Goal: Transaction & Acquisition: Purchase product/service

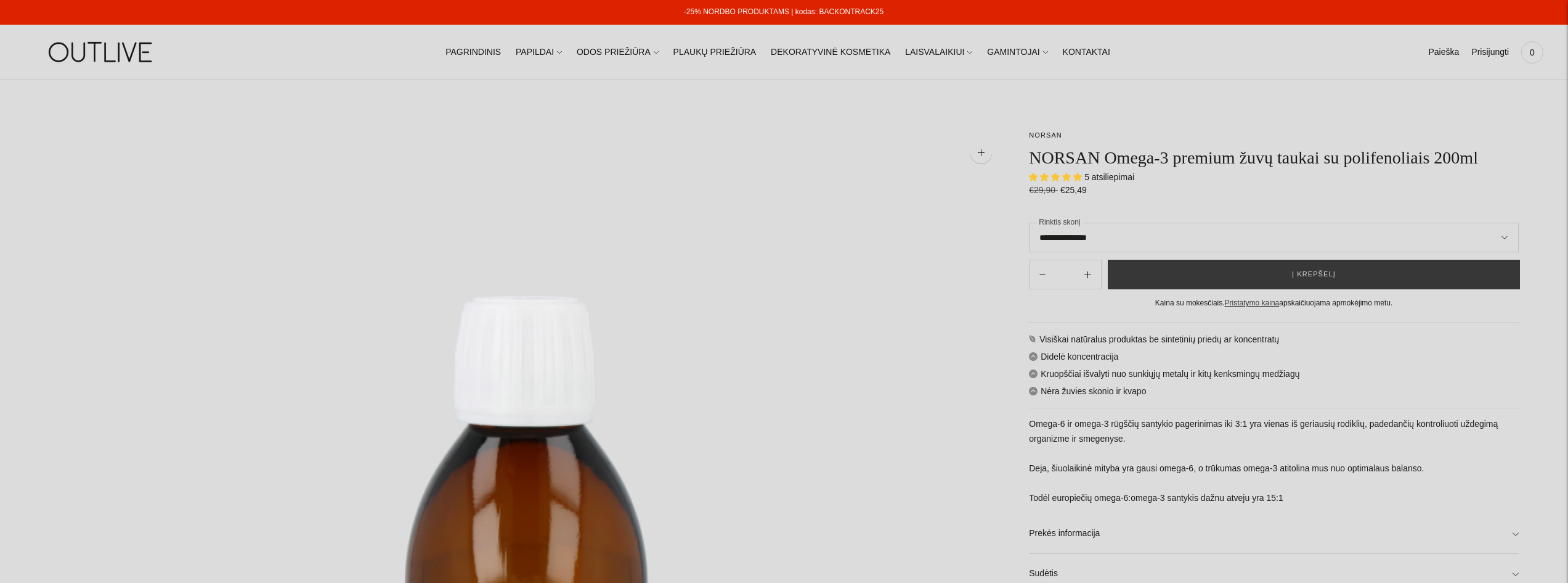
select select "**********"
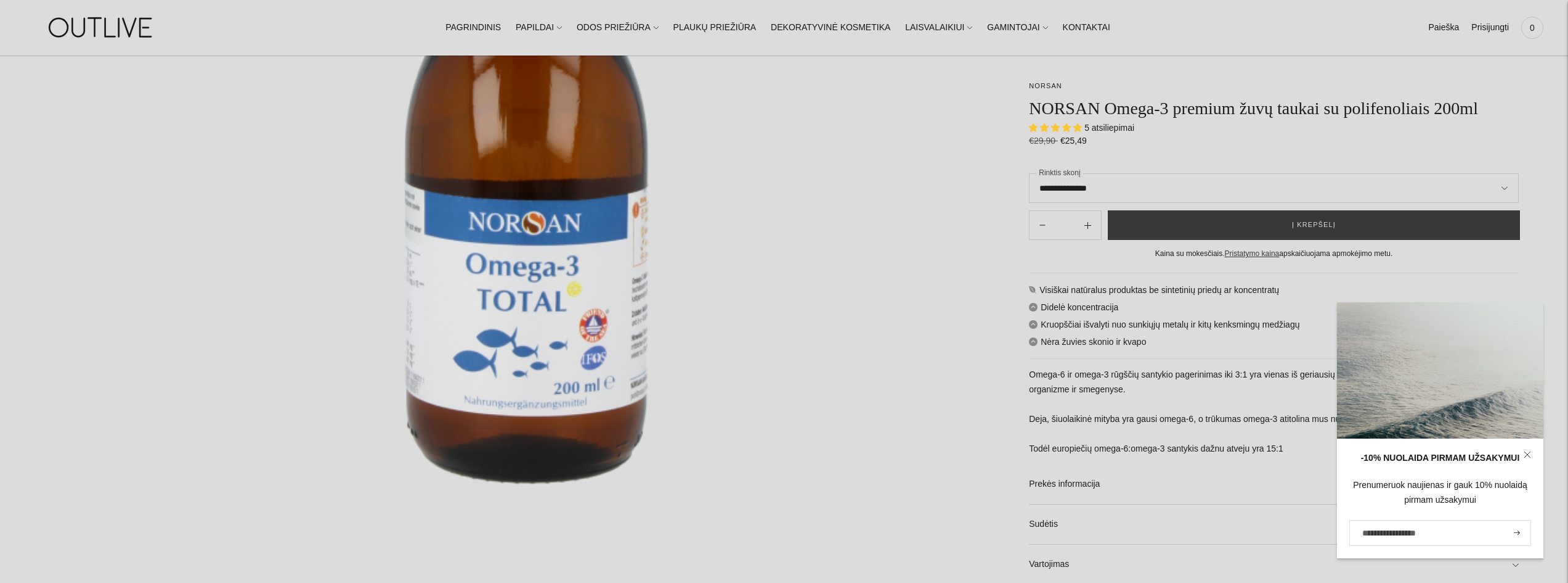
scroll to position [432, 0]
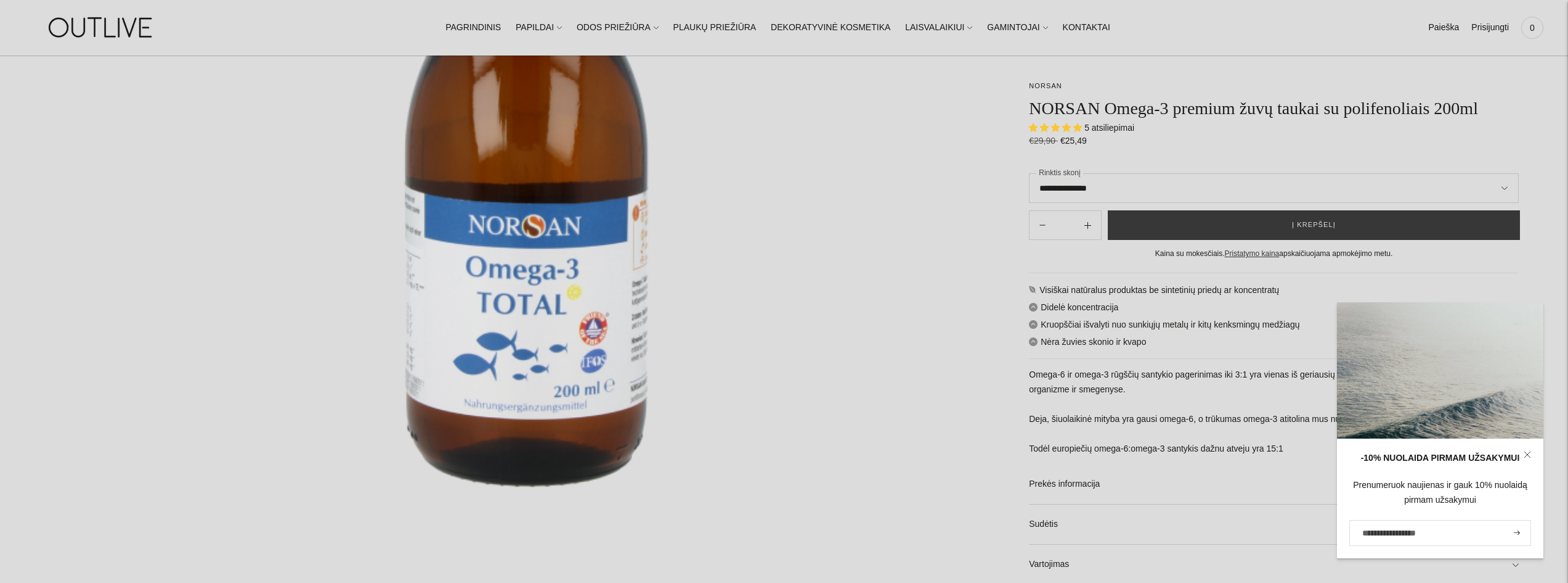
click at [1524, 449] on link at bounding box center [1527, 454] width 32 height 32
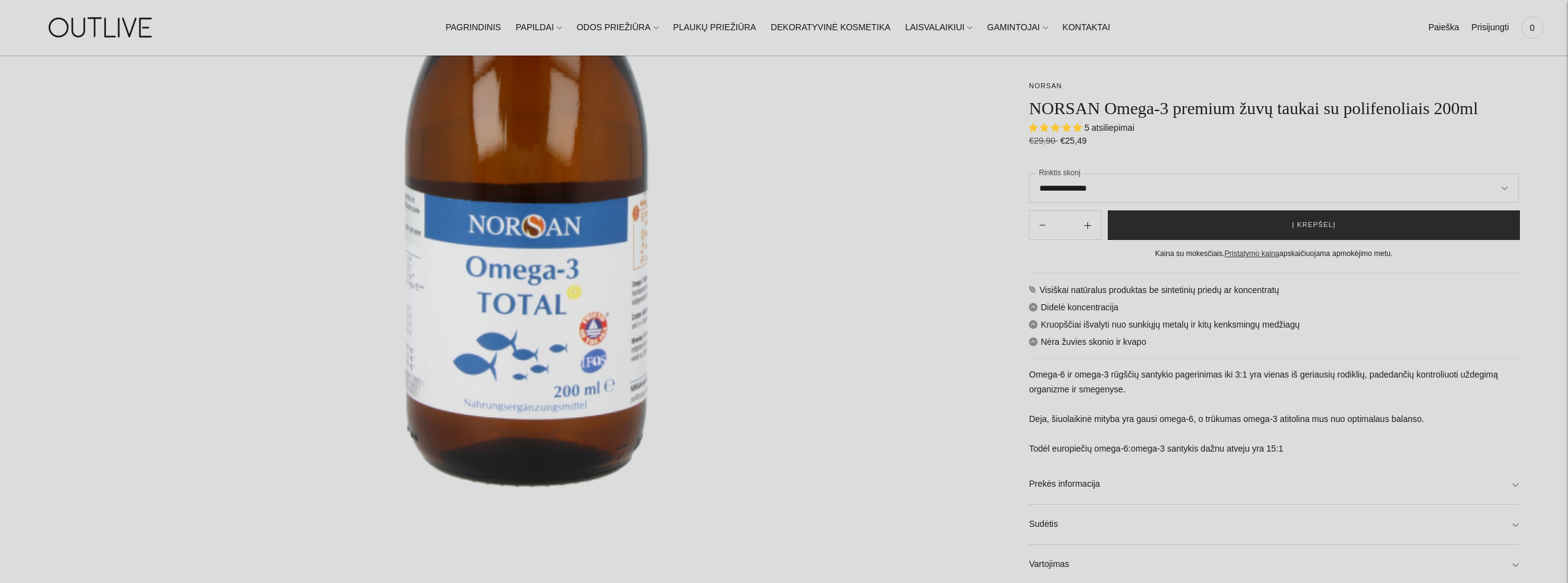
click at [1297, 231] on span "Į krepšelį" at bounding box center [1313, 224] width 44 height 12
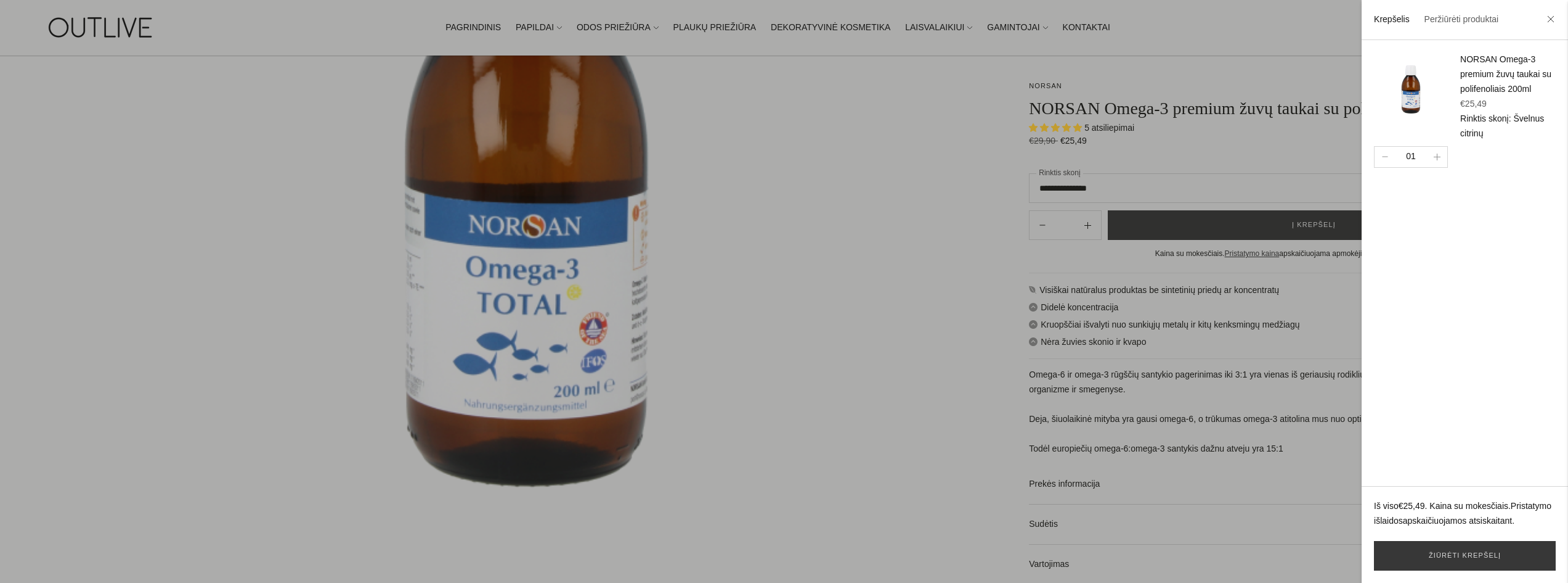
click at [1085, 225] on div at bounding box center [784, 291] width 1568 height 583
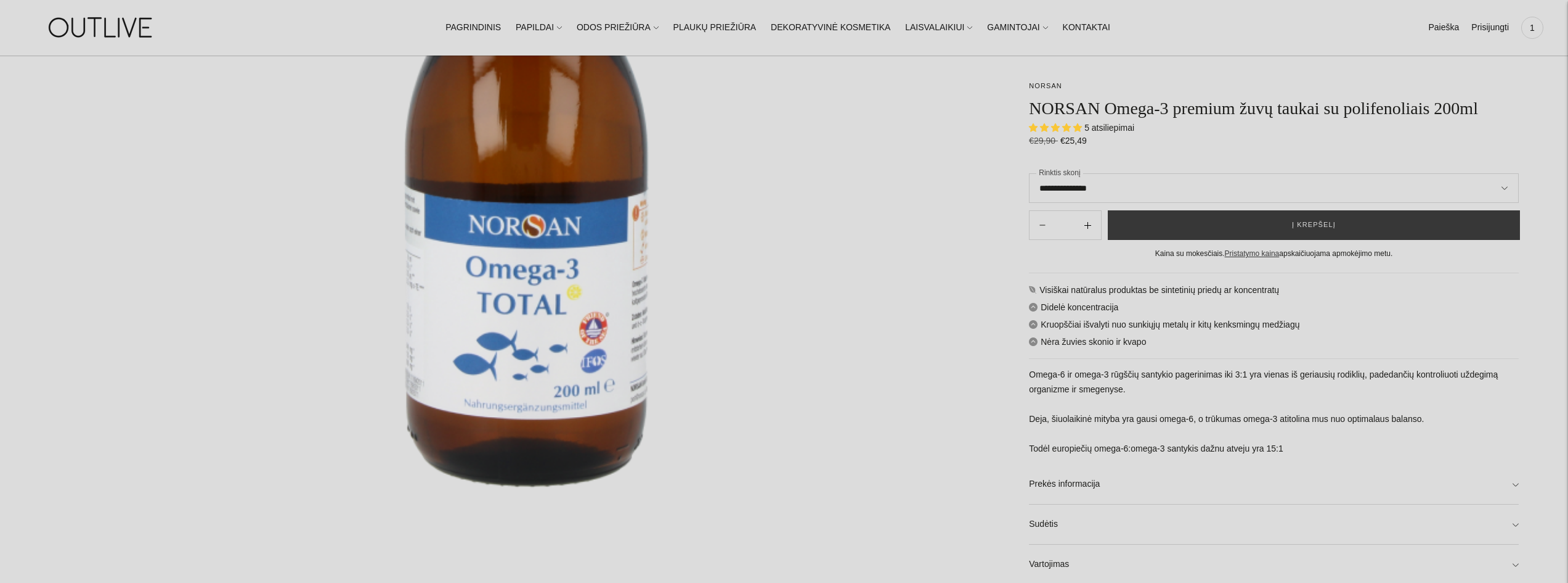
click at [1085, 225] on icon "Subtract product quantity" at bounding box center [1087, 224] width 6 height 6
type input "**"
click at [1452, 221] on button "Į krepšelį" at bounding box center [1313, 225] width 412 height 30
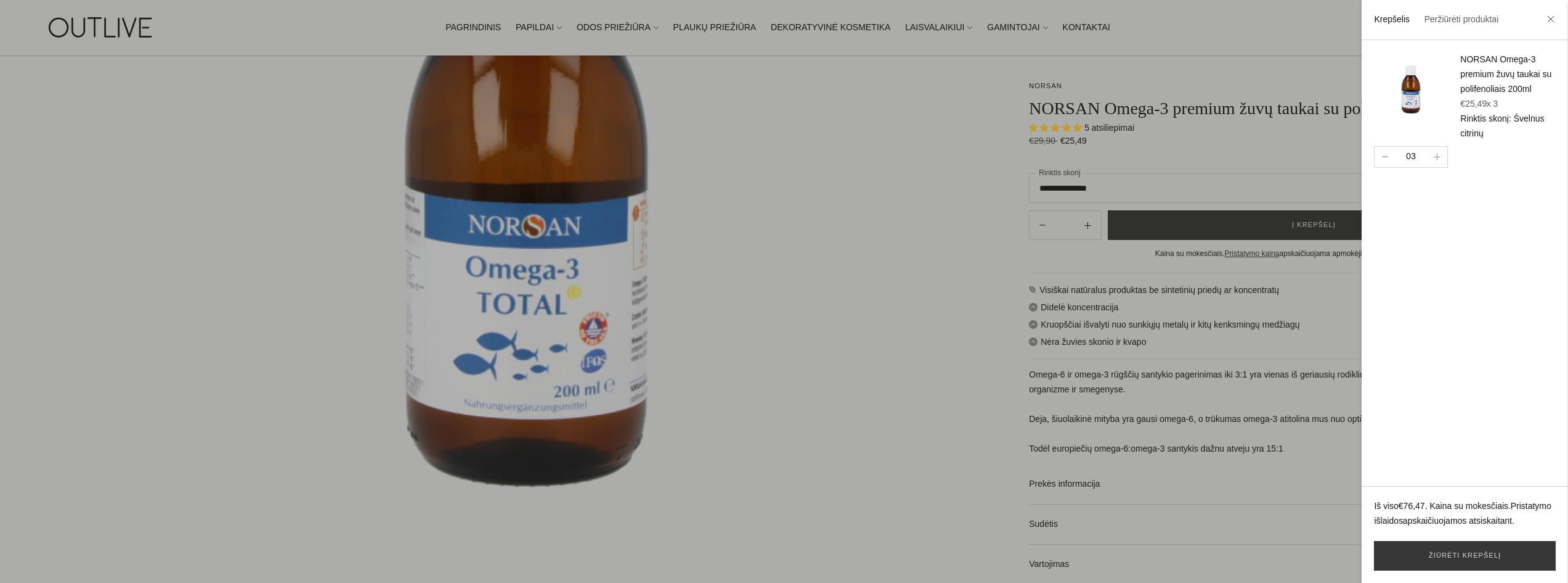
click at [1386, 158] on icon "button" at bounding box center [1385, 156] width 6 height 1
click at [1437, 159] on icon "button" at bounding box center [1436, 157] width 6 height 6
click at [1470, 555] on link "Žiūrėti krepšelį" at bounding box center [1464, 555] width 182 height 30
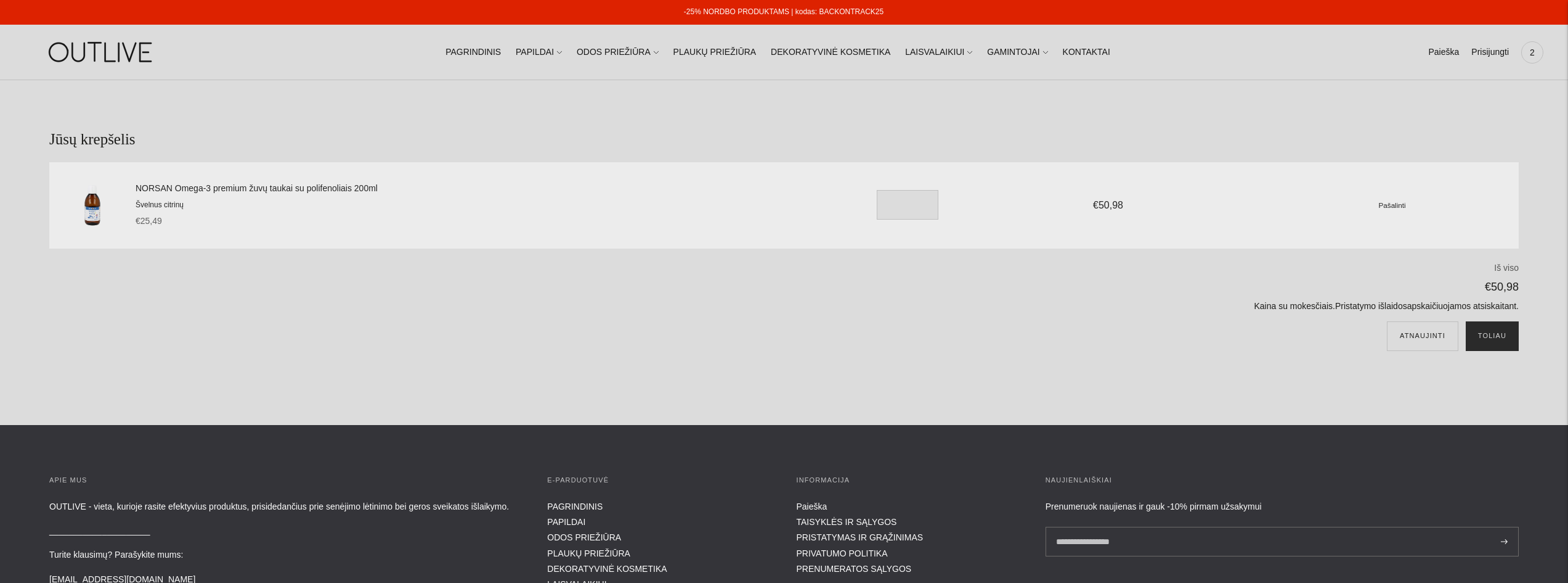
click at [1497, 340] on button "Toliau" at bounding box center [1492, 336] width 53 height 30
